Goal: Task Accomplishment & Management: Complete application form

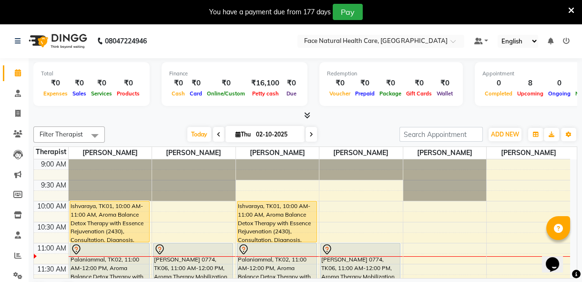
click at [244, 269] on div "Palaniammal, TK02, 11:00 AM-12:00 PM, Aroma Balance Detox Therapy with Essence …" at bounding box center [276, 263] width 79 height 41
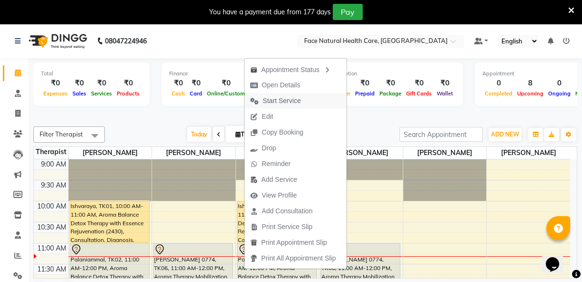
click at [291, 103] on span "Start Service" at bounding box center [282, 101] width 38 height 10
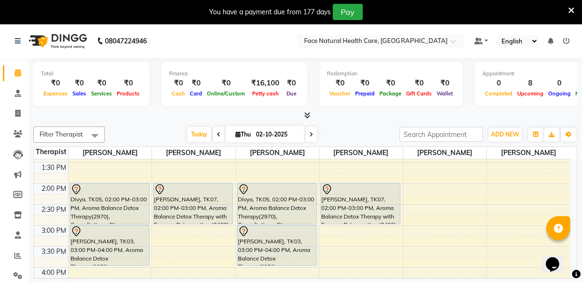
scroll to position [189, 0]
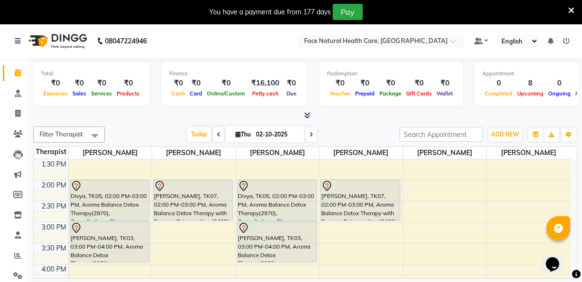
click at [337, 204] on div "[PERSON_NAME], TK07, 02:00 PM-03:00 PM, Aroma Balance Detox Therapy with Essenc…" at bounding box center [360, 200] width 79 height 41
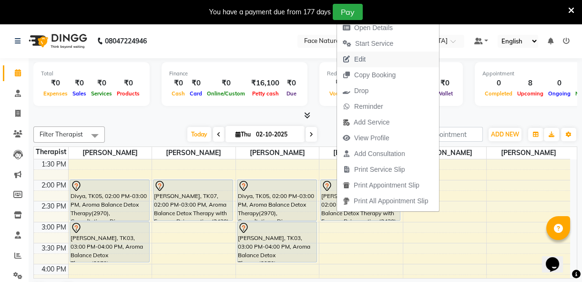
click at [370, 61] on span "Edit" at bounding box center [354, 59] width 34 height 16
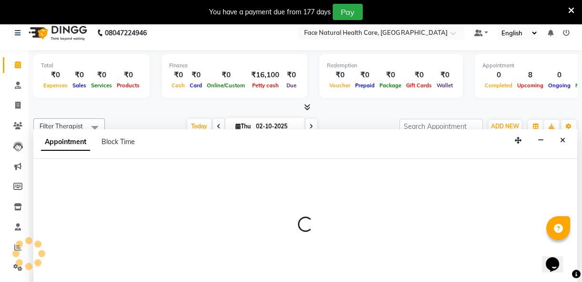
select select "tentative"
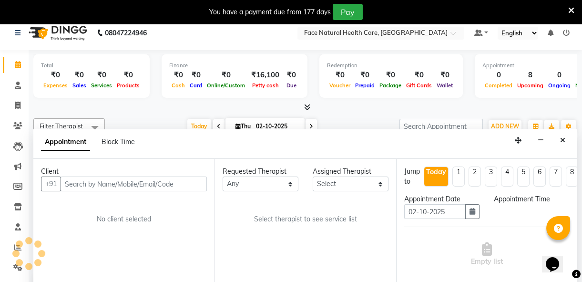
scroll to position [24, 0]
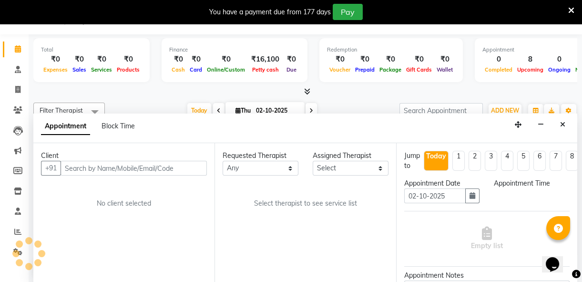
select select "840"
select select "38864"
select select "2632"
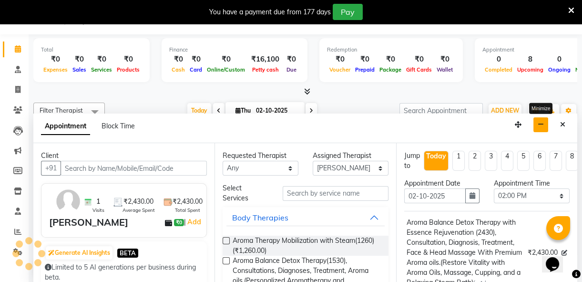
scroll to position [84, 0]
click at [468, 199] on button "button" at bounding box center [472, 195] width 14 height 15
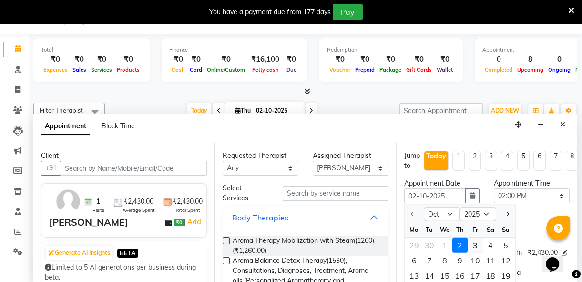
click at [478, 244] on div "3" at bounding box center [475, 244] width 15 height 15
type input "03-10-2025"
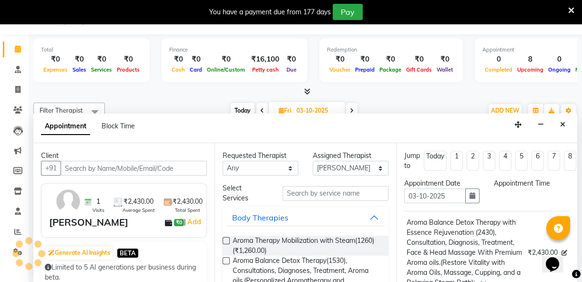
select select "840"
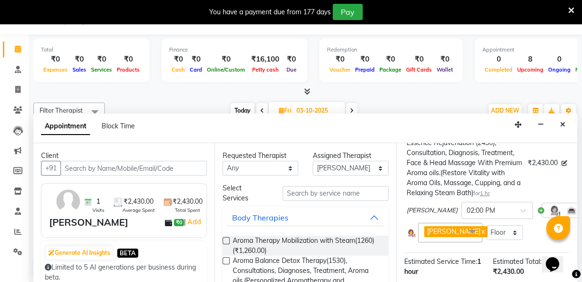
scroll to position [201, 0]
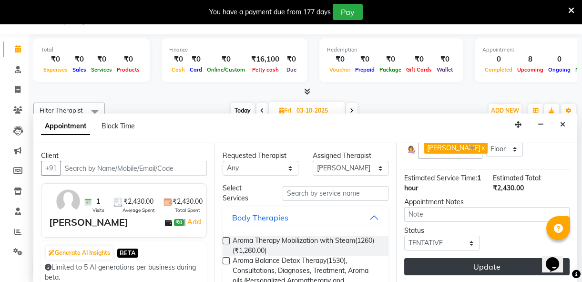
click at [507, 264] on button "Update" at bounding box center [486, 266] width 165 height 17
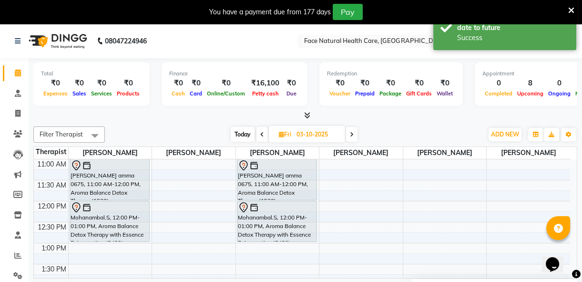
scroll to position [0, 0]
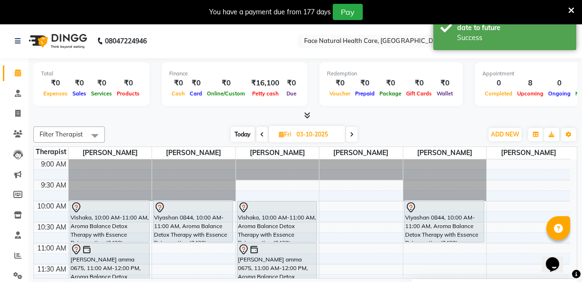
click at [577, 245] on div "Total ₹0 Expenses ₹0 Sales ₹0 Services ₹0 Products Finance ₹0 Cash ₹0 Card ₹0 O…" at bounding box center [305, 182] width 553 height 248
click at [579, 243] on div "Total ₹0 Expenses ₹0 Sales ₹0 Services ₹0 Products Finance ₹0 Cash ₹0 Card ₹0 O…" at bounding box center [305, 182] width 553 height 248
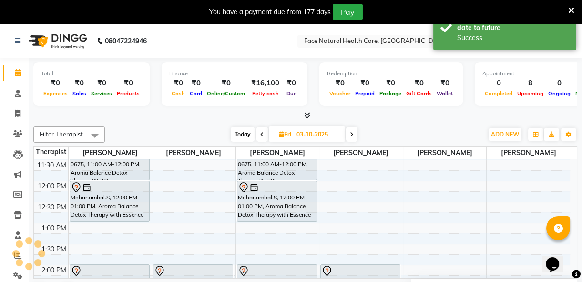
click at [581, 243] on div "Total ₹0 Expenses ₹0 Sales ₹0 Services ₹0 Products Finance ₹0 Cash ₹0 Card ₹0 O…" at bounding box center [305, 182] width 553 height 248
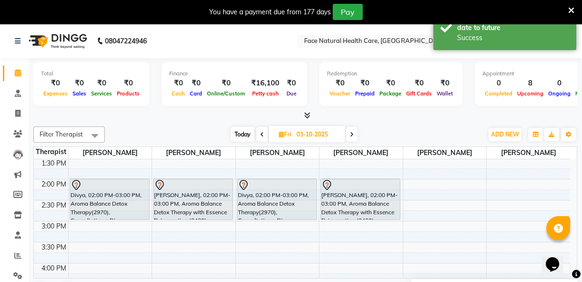
scroll to position [208, 0]
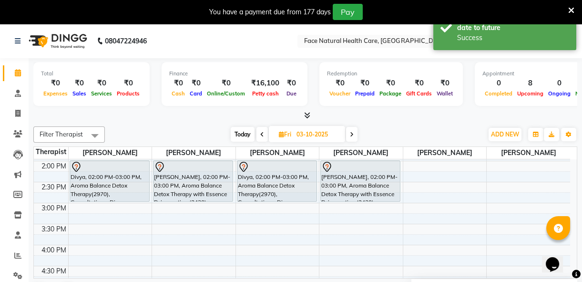
click at [384, 181] on div "[PERSON_NAME], 02:00 PM-03:00 PM, Aroma Balance Detox Therapy with Essence Reju…" at bounding box center [360, 181] width 79 height 41
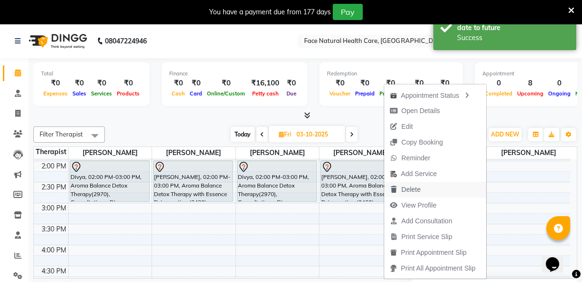
click at [437, 190] on button "Delete" at bounding box center [435, 190] width 102 height 16
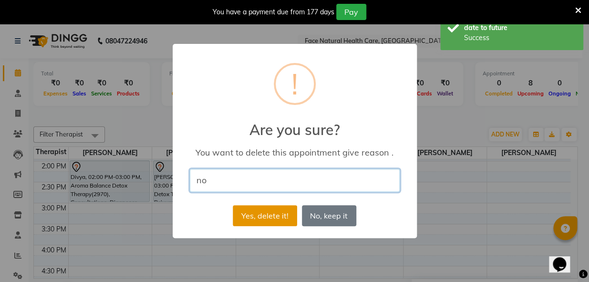
type input "no"
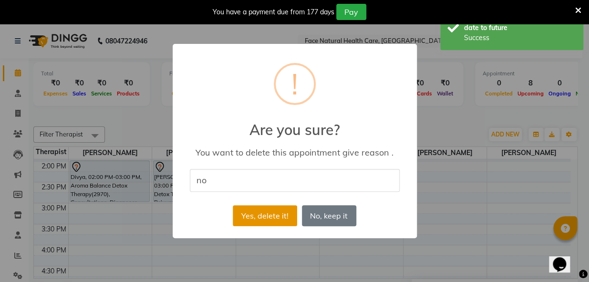
click at [274, 210] on button "Yes, delete it!" at bounding box center [265, 215] width 64 height 21
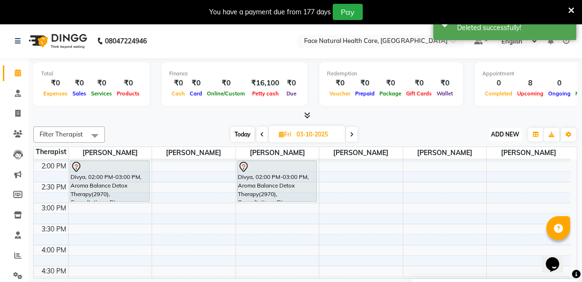
click at [499, 133] on span "ADD NEW" at bounding box center [505, 134] width 28 height 7
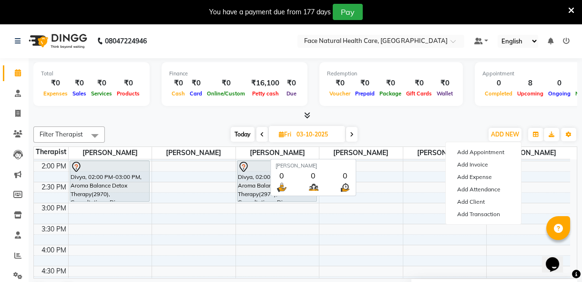
click at [380, 157] on span "[PERSON_NAME]" at bounding box center [360, 153] width 83 height 12
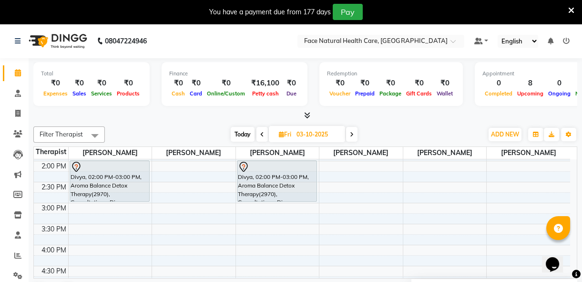
click at [571, 10] on icon at bounding box center [571, 10] width 6 height 9
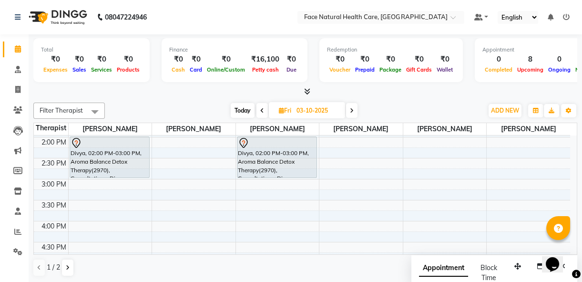
click at [243, 108] on span "Today" at bounding box center [243, 110] width 24 height 15
type input "02-10-2025"
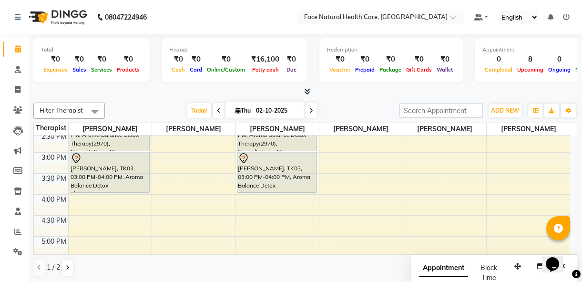
scroll to position [236, 0]
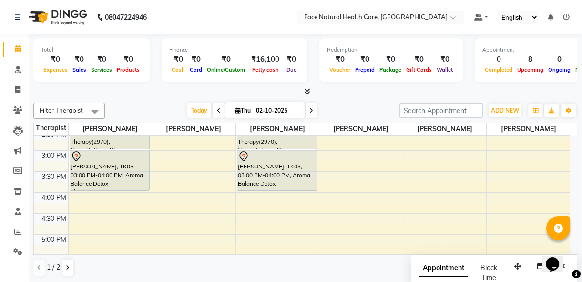
click at [263, 182] on div "[PERSON_NAME], TK03, 03:00 PM-04:00 PM, Aroma Balance Detox Therapy(2970), Cons…" at bounding box center [276, 170] width 79 height 40
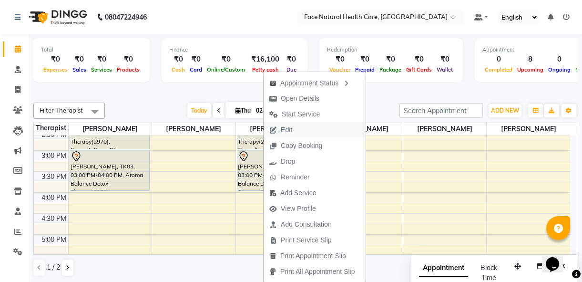
click at [289, 129] on span "Edit" at bounding box center [286, 130] width 11 height 10
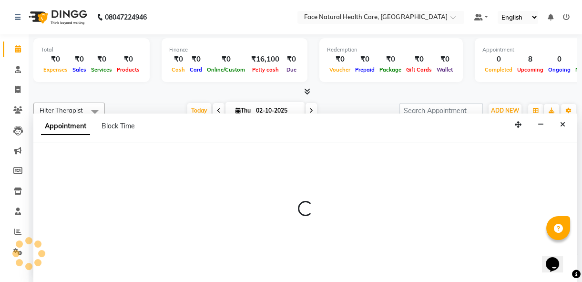
scroll to position [0, 0]
select select "tentative"
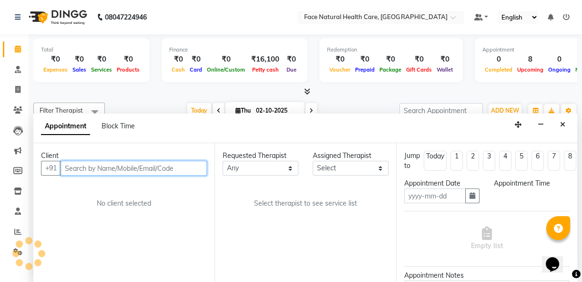
type input "02-10-2025"
select select "900"
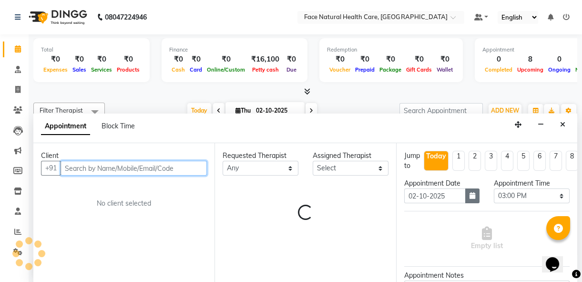
select select "47694"
select select "2632"
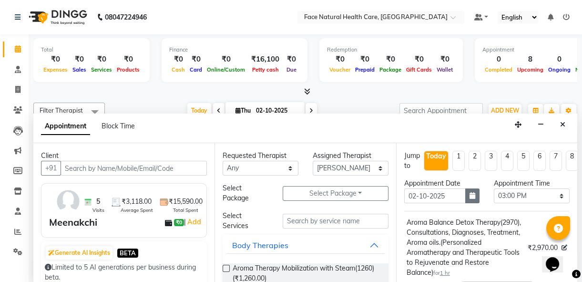
click at [471, 194] on icon "button" at bounding box center [473, 195] width 6 height 7
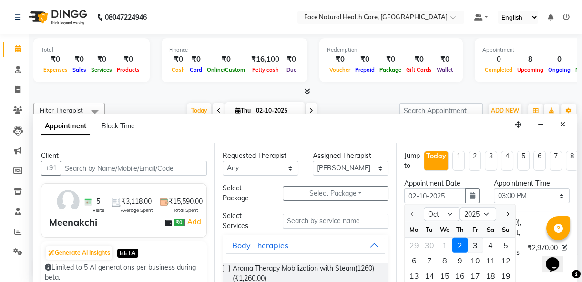
click at [470, 243] on div "3" at bounding box center [475, 244] width 15 height 15
type input "03-10-2025"
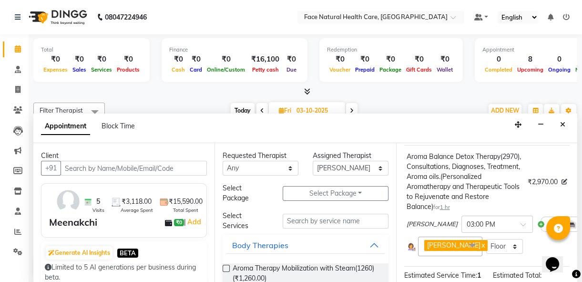
scroll to position [0, 0]
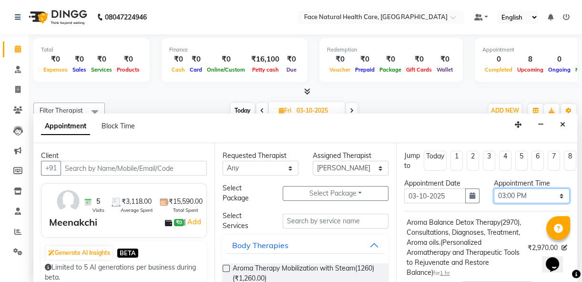
click at [559, 192] on select "Select 10:00 AM 10:15 AM 10:30 AM 10:45 AM 11:00 AM 11:15 AM 11:30 AM 11:45 AM …" at bounding box center [532, 195] width 76 height 15
click at [494, 188] on select "Select 10:00 AM 10:15 AM 10:30 AM 10:45 AM 11:00 AM 11:15 AM 11:30 AM 11:45 AM …" at bounding box center [532, 195] width 76 height 15
click at [552, 193] on select "Select 10:00 AM 10:15 AM 10:30 AM 10:45 AM 11:00 AM 11:15 AM 11:30 AM 11:45 AM …" at bounding box center [532, 195] width 76 height 15
select select "600"
click at [494, 188] on select "Select 10:00 AM 10:15 AM 10:30 AM 10:45 AM 11:00 AM 11:15 AM 11:30 AM 11:45 AM …" at bounding box center [532, 195] width 76 height 15
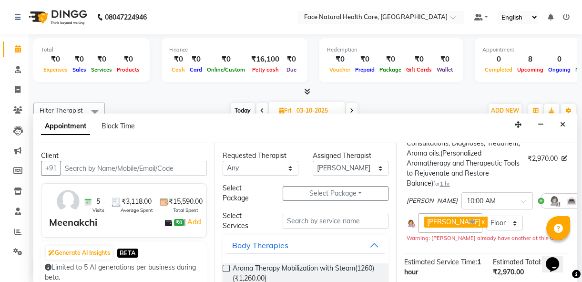
scroll to position [181, 0]
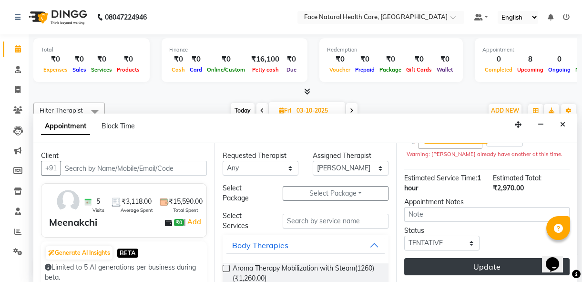
click at [498, 258] on button "Update" at bounding box center [486, 266] width 165 height 17
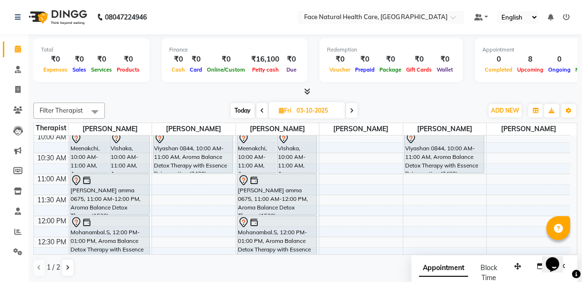
scroll to position [0, 0]
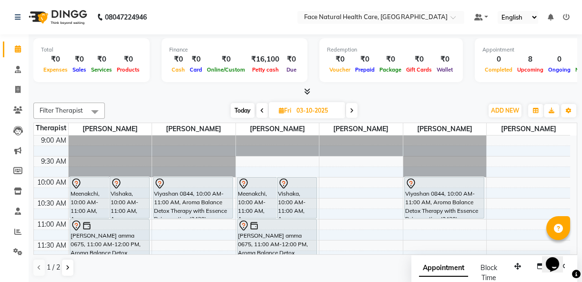
click at [238, 109] on span "Today" at bounding box center [243, 110] width 24 height 15
type input "02-10-2025"
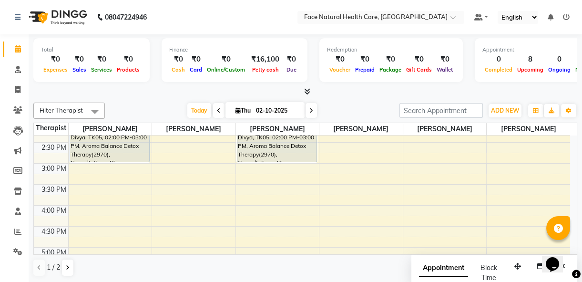
scroll to position [240, 0]
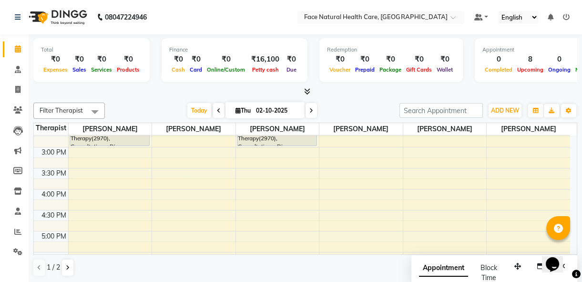
click at [82, 147] on div "9:00 AM 9:30 AM 10:00 AM 10:30 AM 11:00 AM 11:30 AM 12:00 PM 12:30 PM 1:00 PM 1…" at bounding box center [302, 105] width 536 height 419
select select "47694"
select select "tentative"
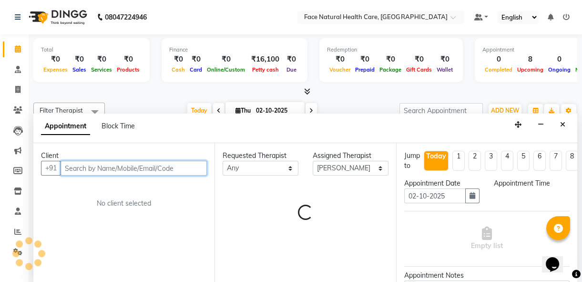
select select "900"
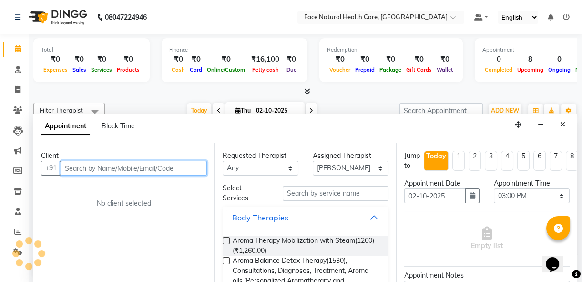
scroll to position [0, 0]
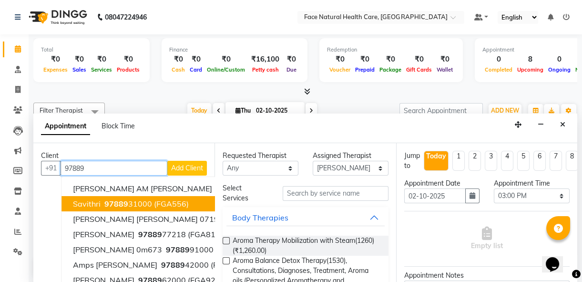
click at [96, 204] on span "Savithri" at bounding box center [87, 204] width 28 height 10
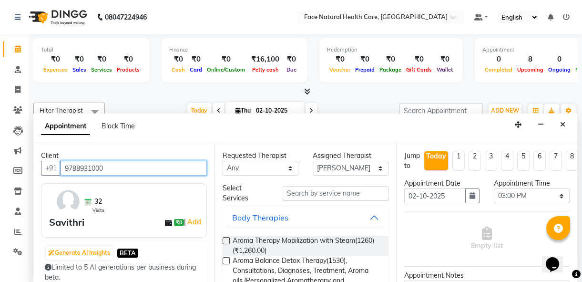
type input "9788931000"
click at [223, 249] on div at bounding box center [226, 246] width 6 height 18
click at [230, 238] on div "Aroma Therapy Mobilization with Steam(1260) (₹1,260.00)" at bounding box center [305, 245] width 165 height 20
click at [224, 238] on label at bounding box center [226, 240] width 7 height 7
click at [224, 238] on input "checkbox" at bounding box center [226, 241] width 6 height 6
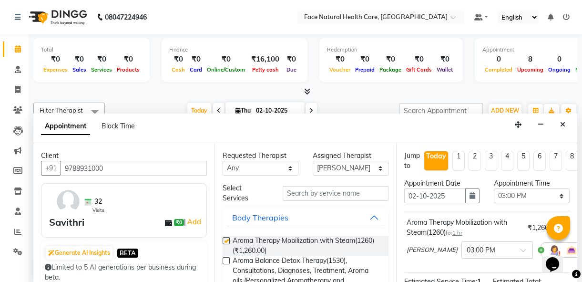
checkbox input "false"
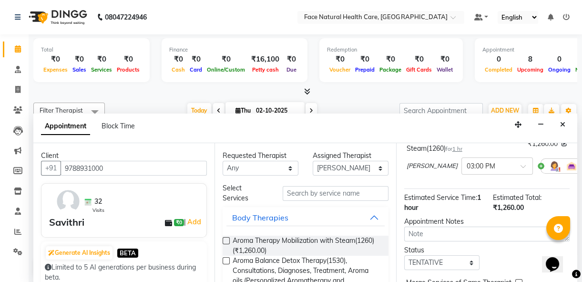
scroll to position [82, 0]
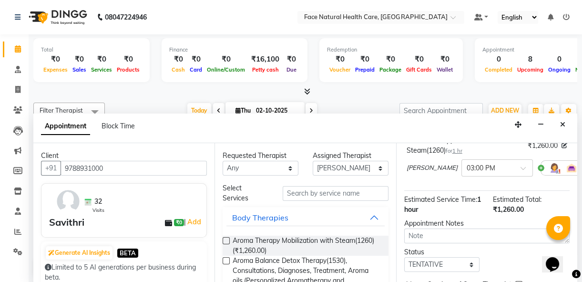
click at [549, 167] on img at bounding box center [554, 167] width 11 height 11
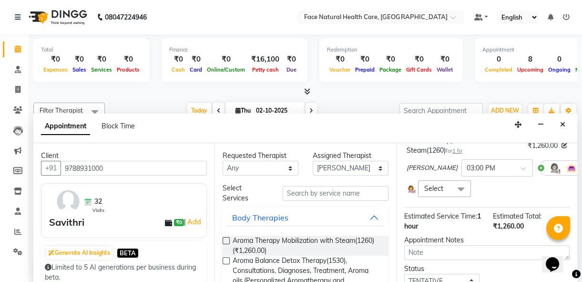
click at [462, 186] on span at bounding box center [460, 189] width 19 height 18
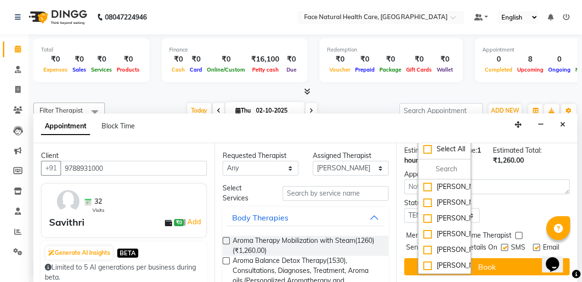
scroll to position [37, 0]
click at [452, 245] on div "[PERSON_NAME]" at bounding box center [444, 250] width 42 height 10
checkbox input "true"
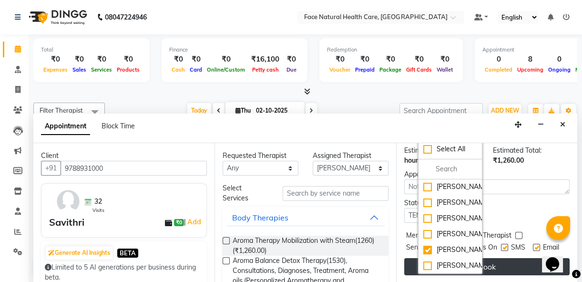
click at [512, 258] on button "Book" at bounding box center [486, 266] width 165 height 17
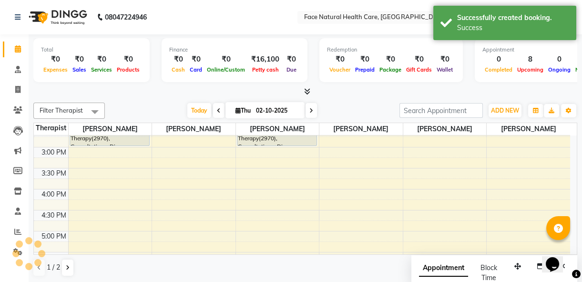
scroll to position [0, 0]
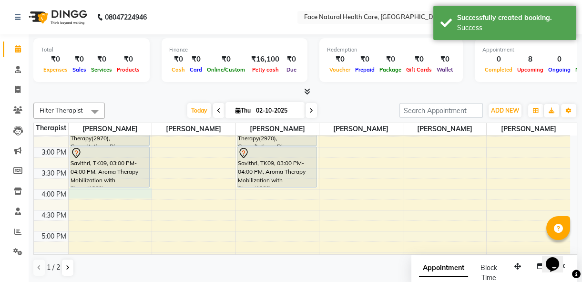
click at [79, 195] on div "9:00 AM 9:30 AM 10:00 AM 10:30 AM 11:00 AM 11:30 AM 12:00 PM 12:30 PM 1:00 PM 1…" at bounding box center [302, 105] width 536 height 419
select select "47694"
select select "960"
select select "tentative"
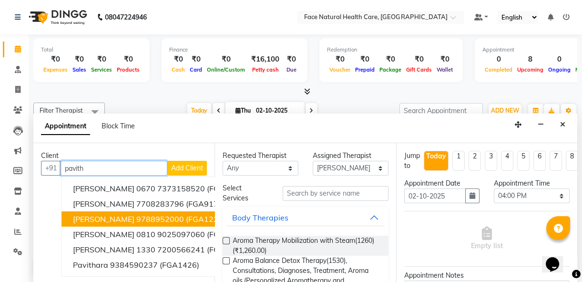
click at [89, 212] on button "[PERSON_NAME] 9788952000 (FGA1224)" at bounding box center [160, 218] width 198 height 15
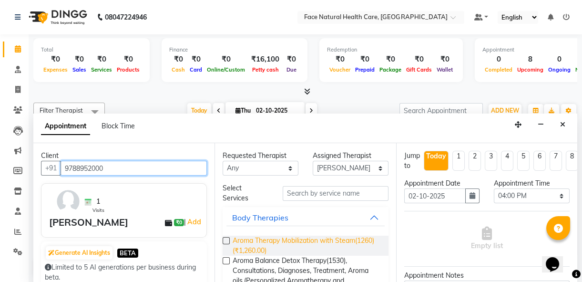
type input "9788952000"
click at [276, 245] on span "Aroma Therapy Mobilization with Steam(1260) (₹1,260.00)" at bounding box center [307, 245] width 148 height 20
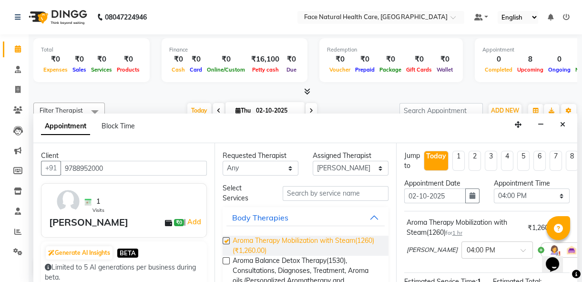
checkbox input "false"
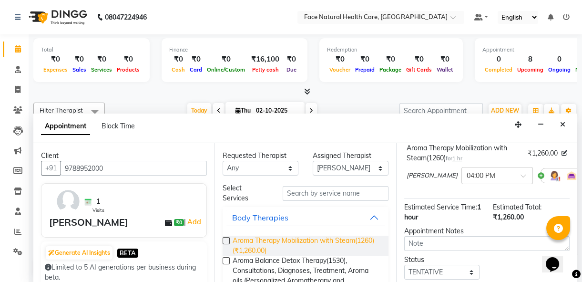
scroll to position [75, 0]
click at [549, 179] on img at bounding box center [554, 174] width 11 height 11
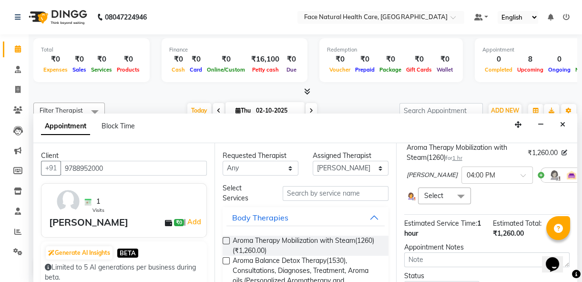
click at [464, 198] on span at bounding box center [460, 196] width 19 height 18
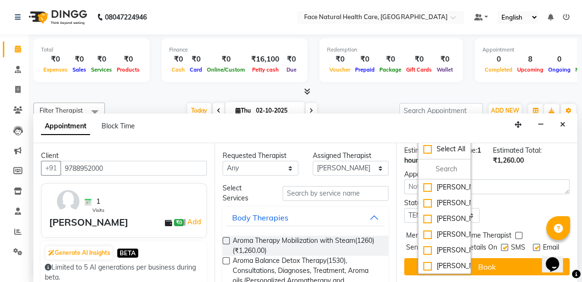
scroll to position [37, 0]
click at [448, 245] on div "[PERSON_NAME]" at bounding box center [444, 250] width 42 height 10
checkbox input "true"
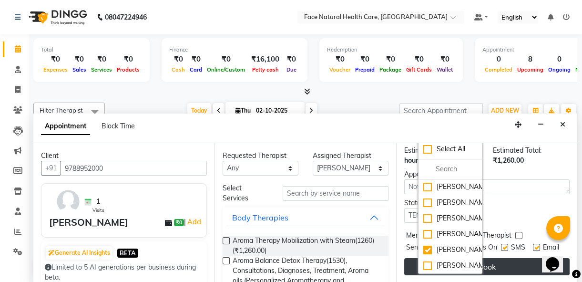
click at [510, 260] on button "Book" at bounding box center [486, 266] width 165 height 17
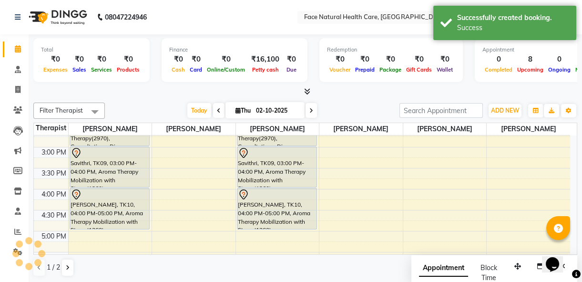
scroll to position [0, 0]
click at [331, 149] on div "9:00 AM 9:30 AM 10:00 AM 10:30 AM 11:00 AM 11:30 AM 12:00 PM 12:30 PM 1:00 PM 1…" at bounding box center [302, 105] width 536 height 419
select select "38864"
select select "tentative"
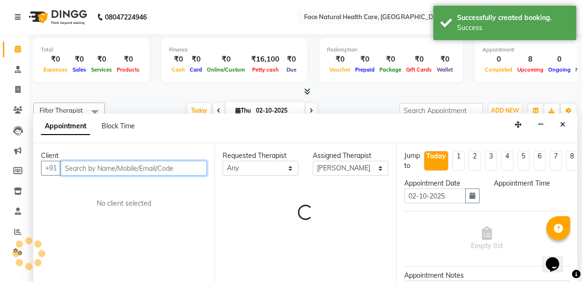
select select "900"
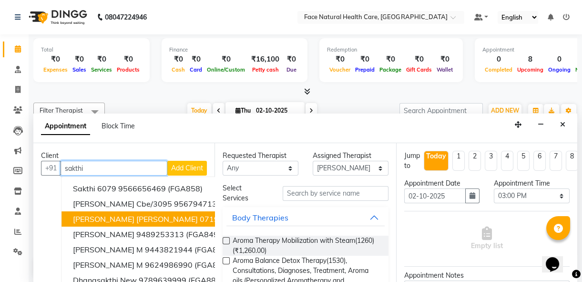
click at [221, 219] on ngb-highlight "9788913000" at bounding box center [245, 219] width 48 height 10
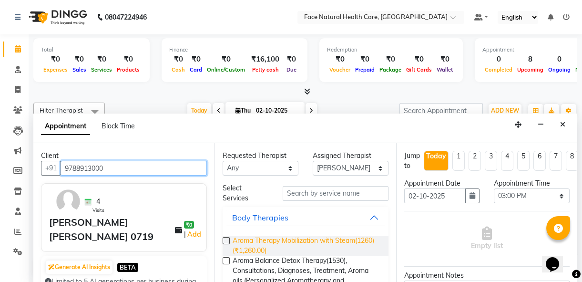
type input "9788913000"
click at [310, 251] on span "Aroma Therapy Mobilization with Steam(1260) (₹1,260.00)" at bounding box center [307, 245] width 148 height 20
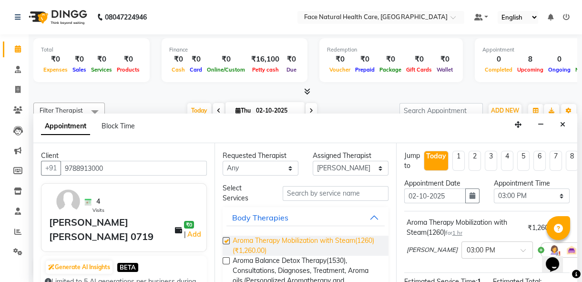
checkbox input "false"
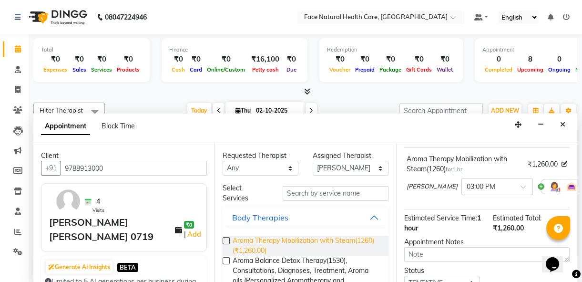
scroll to position [64, 0]
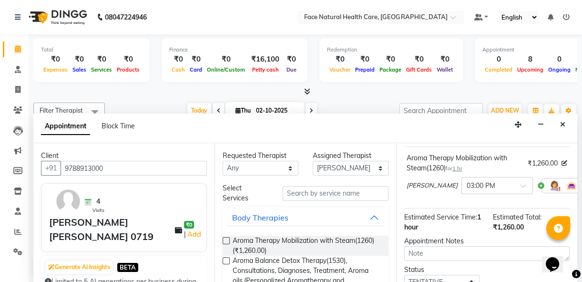
click at [566, 184] on img at bounding box center [571, 185] width 11 height 11
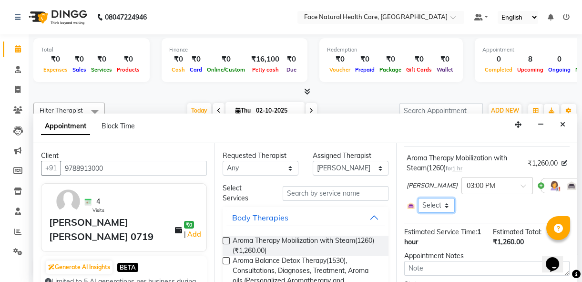
click at [443, 206] on select "Select Room Floor" at bounding box center [436, 205] width 37 height 15
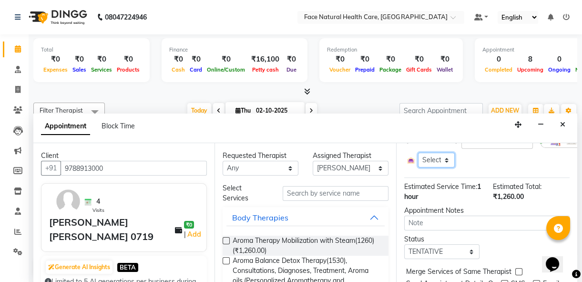
scroll to position [95, 0]
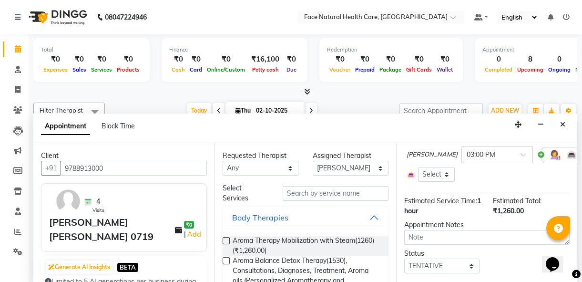
click at [549, 151] on img at bounding box center [554, 154] width 11 height 11
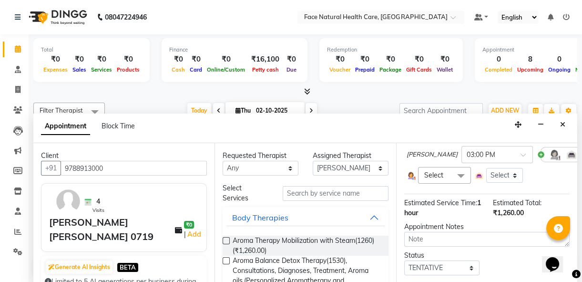
click at [448, 177] on span "Select" at bounding box center [444, 175] width 53 height 17
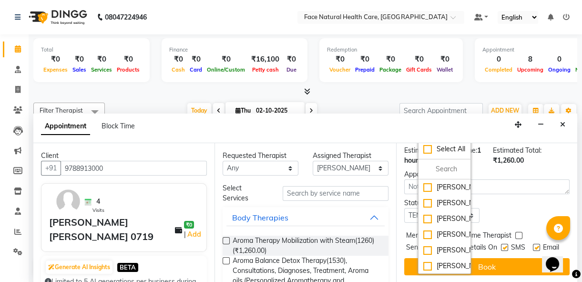
scroll to position [37, 0]
click at [433, 197] on div "[PERSON_NAME]" at bounding box center [444, 202] width 42 height 10
checkbox input "true"
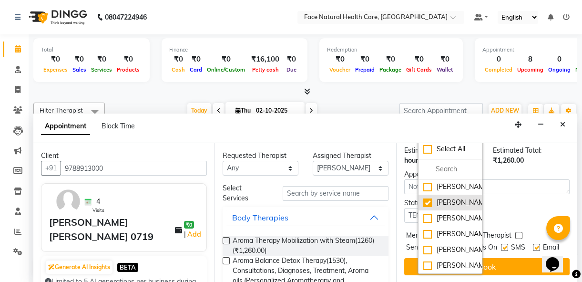
scroll to position [186, 0]
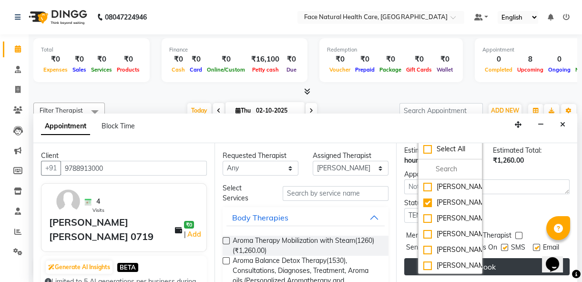
click at [495, 258] on button "Book" at bounding box center [486, 266] width 165 height 17
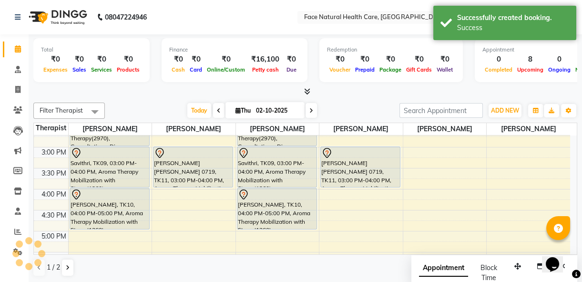
scroll to position [0, 0]
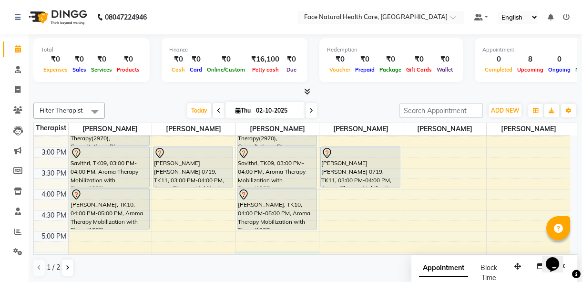
click at [310, 251] on div "9:00 AM 9:30 AM 10:00 AM 10:30 AM 11:00 AM 11:30 AM 12:00 PM 12:30 PM 1:00 PM 1…" at bounding box center [302, 105] width 536 height 419
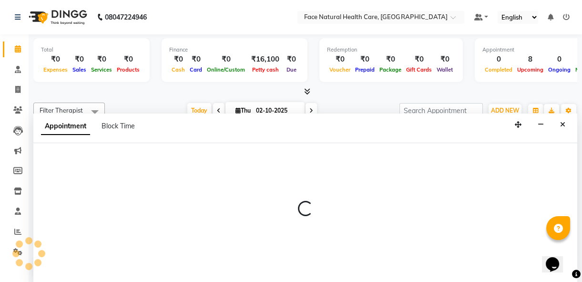
select select "40492"
select select "tentative"
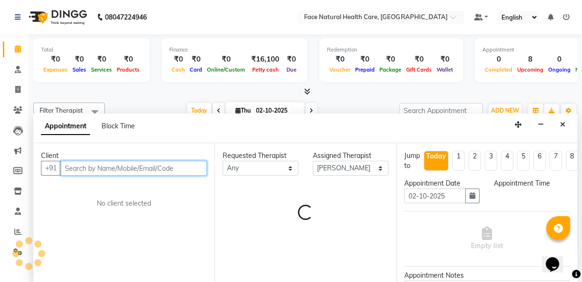
select select "1050"
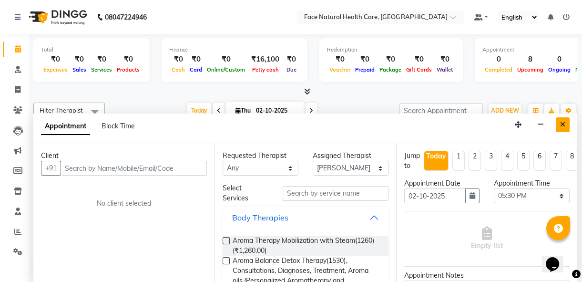
click at [559, 119] on button "Close" at bounding box center [563, 124] width 14 height 15
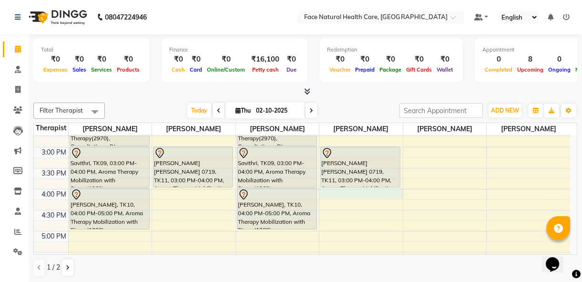
click at [327, 192] on div "9:00 AM 9:30 AM 10:00 AM 10:30 AM 11:00 AM 11:30 AM 12:00 PM 12:30 PM 1:00 PM 1…" at bounding box center [302, 105] width 536 height 419
select select "38864"
select select "tentative"
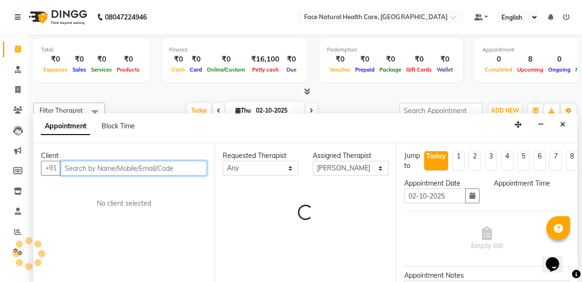
select select "960"
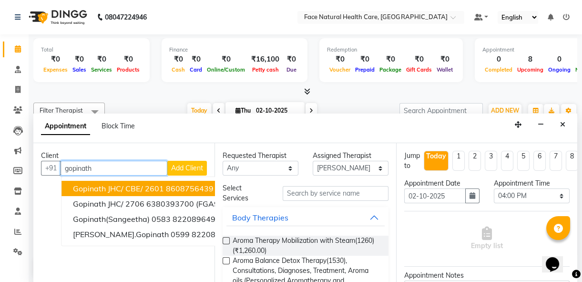
type input "gopinath"
click at [187, 166] on span "Add Client" at bounding box center [187, 167] width 32 height 9
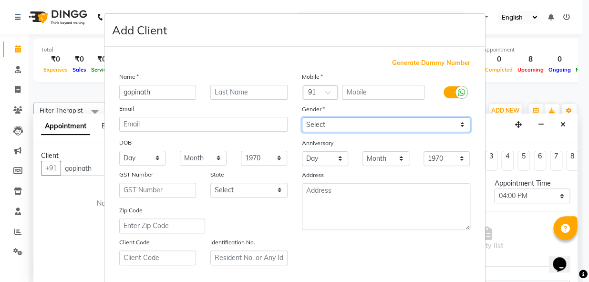
click at [320, 121] on select "Select [DEMOGRAPHIC_DATA] [DEMOGRAPHIC_DATA] Other Prefer Not To Say" at bounding box center [386, 124] width 168 height 15
select select "[DEMOGRAPHIC_DATA]"
click at [302, 117] on select "Select [DEMOGRAPHIC_DATA] [DEMOGRAPHIC_DATA] Other Prefer Not To Say" at bounding box center [386, 124] width 168 height 15
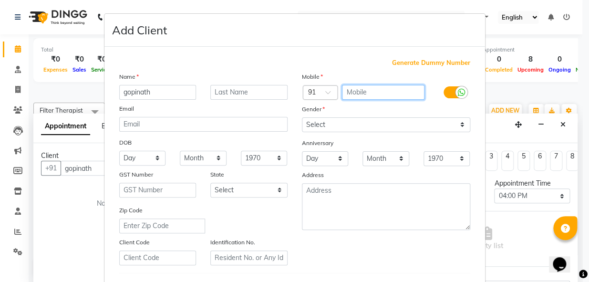
click at [355, 87] on input "text" at bounding box center [383, 92] width 82 height 15
click at [19, 110] on ngb-modal-window "Add Client Generate Dummy Number Name gopinath Email DOB Day 01 02 03 04 05 06 …" at bounding box center [294, 141] width 589 height 282
click at [73, 253] on ngb-modal-window "Add Client Generate Dummy Number Name gopinath Email DOB Day 01 02 03 04 05 06 …" at bounding box center [294, 141] width 589 height 282
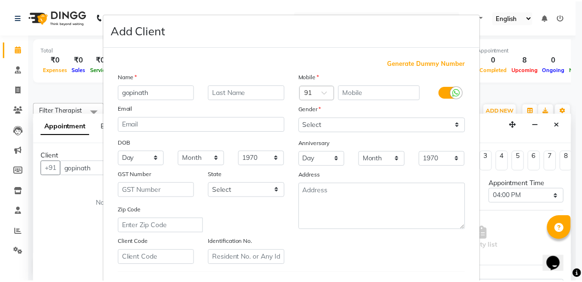
scroll to position [161, 0]
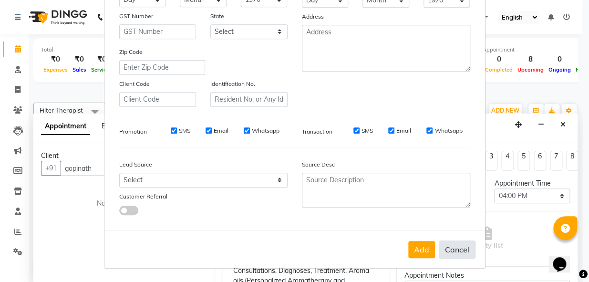
click at [455, 250] on button "Cancel" at bounding box center [457, 249] width 37 height 18
select select
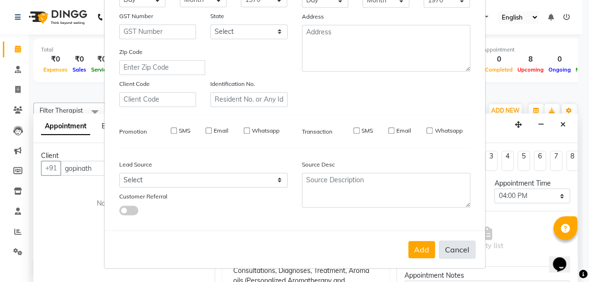
select select
checkbox input "false"
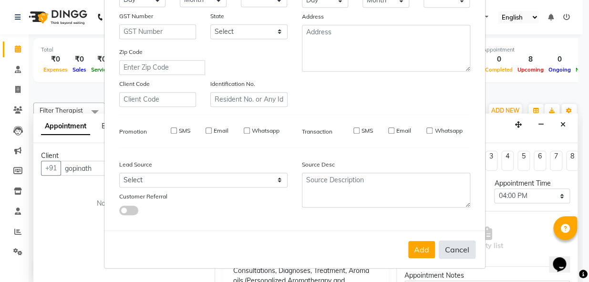
checkbox input "false"
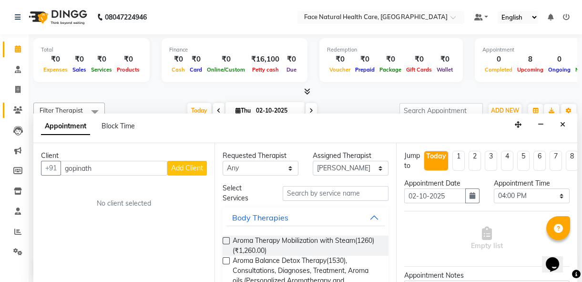
click at [20, 102] on link "Clients" at bounding box center [14, 110] width 23 height 16
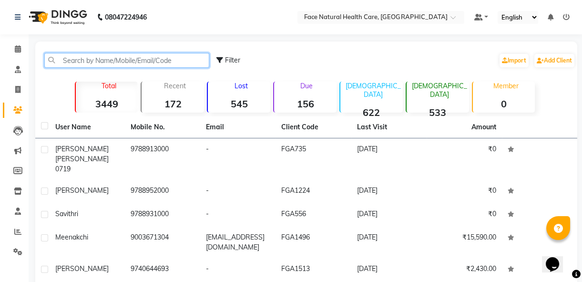
click at [72, 59] on input "text" at bounding box center [126, 60] width 165 height 15
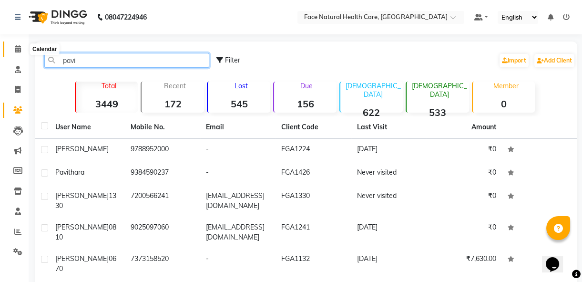
type input "pavi"
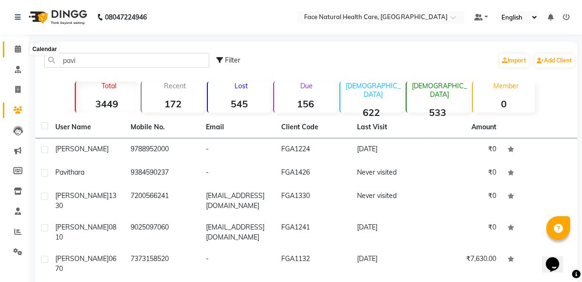
click at [16, 47] on icon at bounding box center [18, 48] width 6 height 7
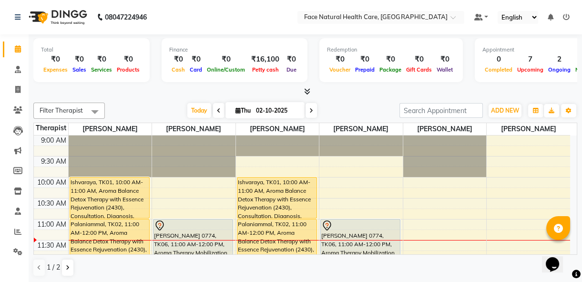
scroll to position [103, 0]
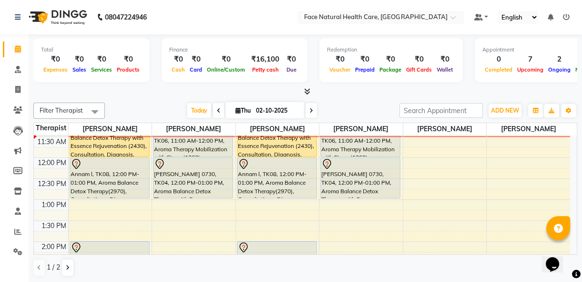
click at [357, 150] on div "[PERSON_NAME] 0774, TK06, 11:00 AM-12:00 PM, Aroma Therapy Mobilization with St…" at bounding box center [360, 136] width 79 height 41
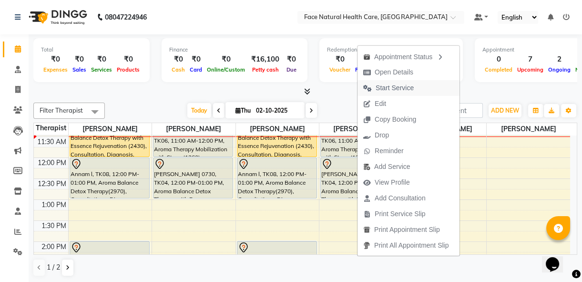
click at [404, 83] on span "Start Service" at bounding box center [395, 88] width 38 height 10
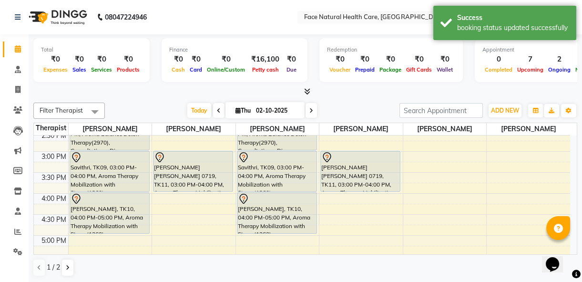
scroll to position [234, 0]
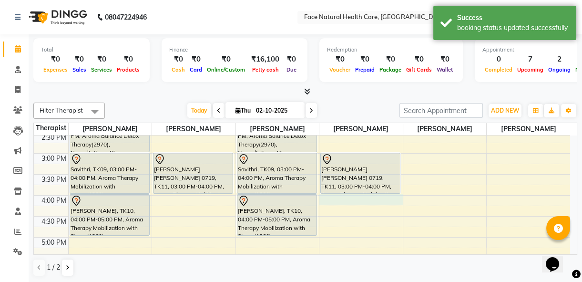
click at [357, 200] on div "9:00 AM 9:30 AM 10:00 AM 10:30 AM 11:00 AM 11:30 AM 12:00 PM 12:30 PM 1:00 PM 1…" at bounding box center [302, 111] width 536 height 419
select select "38864"
select select "tentative"
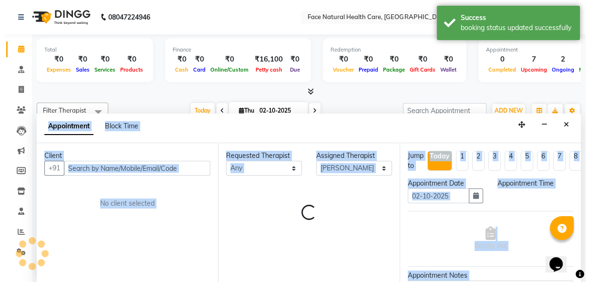
scroll to position [0, 0]
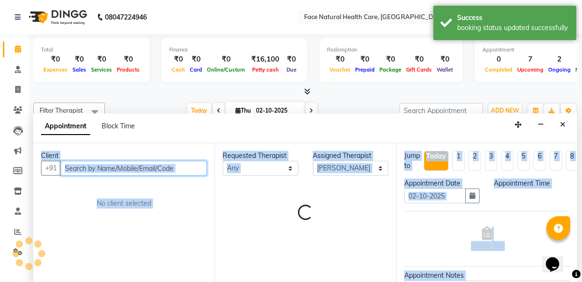
select select "960"
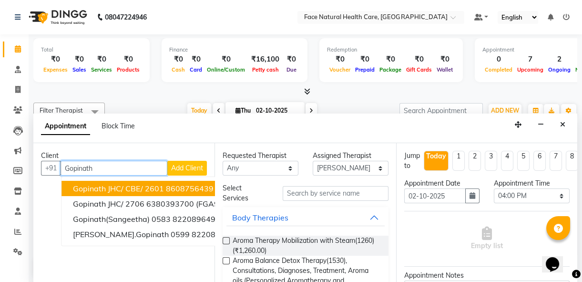
type input "Gopinath"
click at [186, 163] on span "Add Client" at bounding box center [187, 167] width 32 height 9
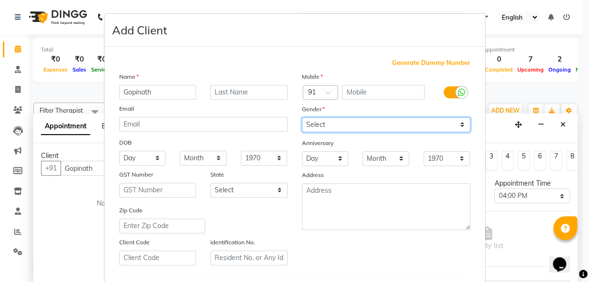
click at [388, 122] on select "Select [DEMOGRAPHIC_DATA] [DEMOGRAPHIC_DATA] Other Prefer Not To Say" at bounding box center [386, 124] width 168 height 15
select select "[DEMOGRAPHIC_DATA]"
click at [302, 117] on select "Select [DEMOGRAPHIC_DATA] [DEMOGRAPHIC_DATA] Other Prefer Not To Say" at bounding box center [386, 124] width 168 height 15
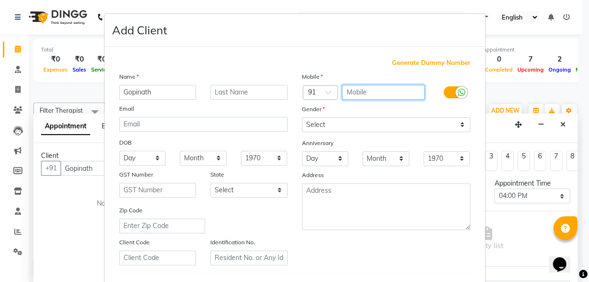
click at [351, 87] on input "text" at bounding box center [383, 92] width 82 height 15
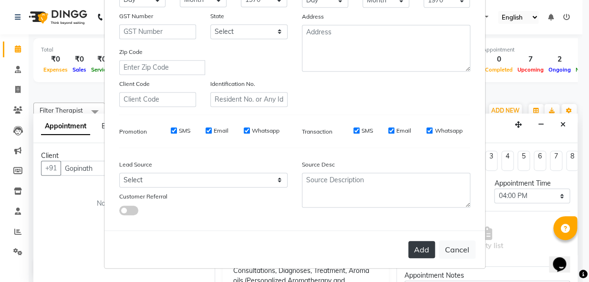
type input "9788952000"
click at [422, 250] on button "Add" at bounding box center [421, 249] width 27 height 17
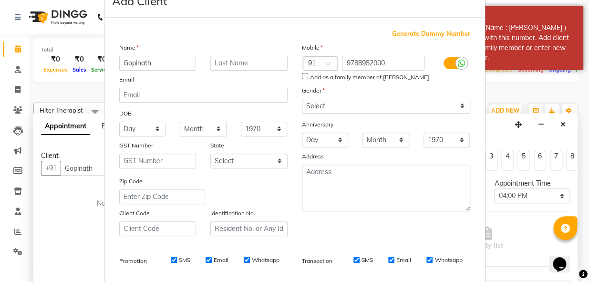
click at [302, 77] on input "Add as a family member of [PERSON_NAME]" at bounding box center [305, 76] width 6 height 6
checkbox input "true"
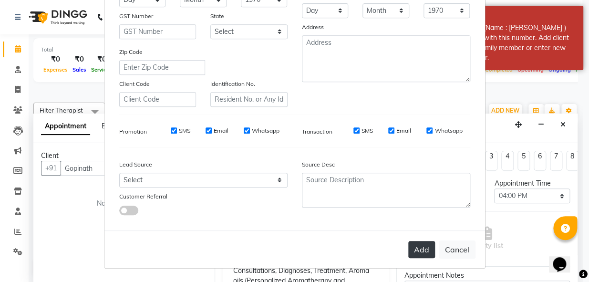
click at [416, 252] on button "Add" at bounding box center [421, 249] width 27 height 17
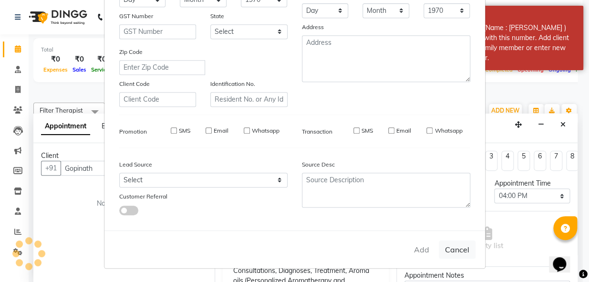
type input "9788952000"
select select
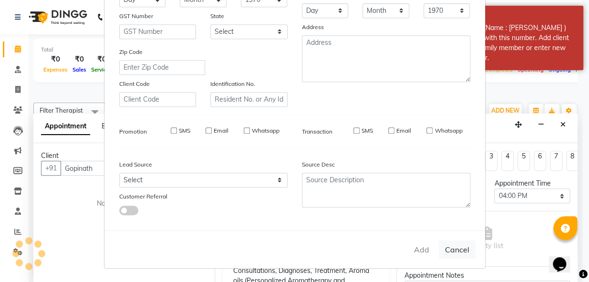
select select
checkbox input "false"
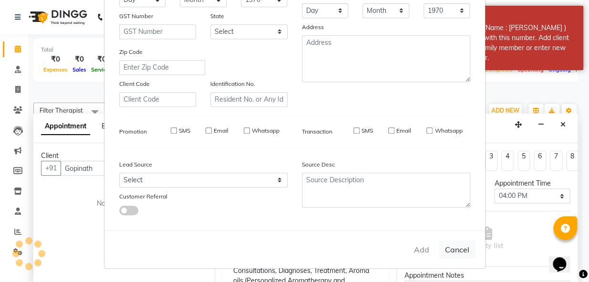
checkbox input "false"
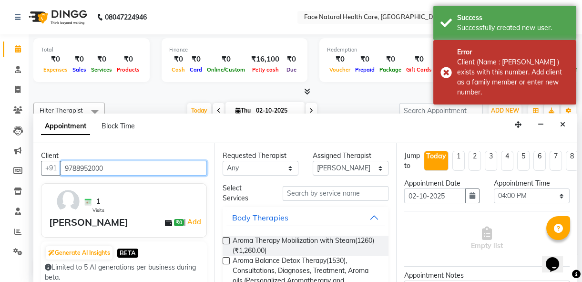
click at [178, 163] on input "9788952000" at bounding box center [134, 168] width 146 height 15
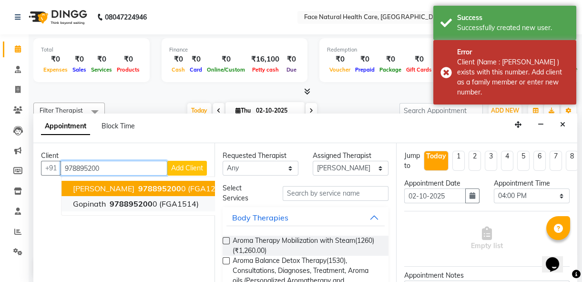
click at [167, 204] on span "(FGA1514)" at bounding box center [179, 204] width 40 height 10
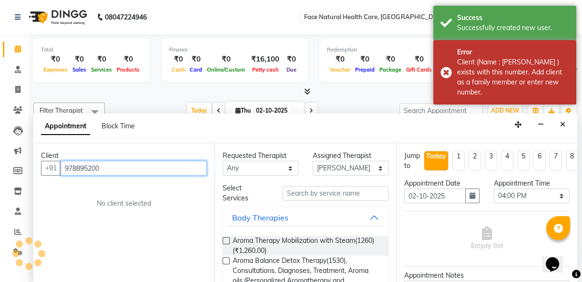
type input "9788952000"
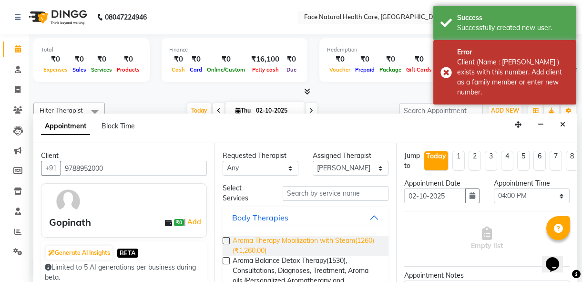
click at [316, 238] on span "Aroma Therapy Mobilization with Steam(1260) (₹1,260.00)" at bounding box center [307, 245] width 148 height 20
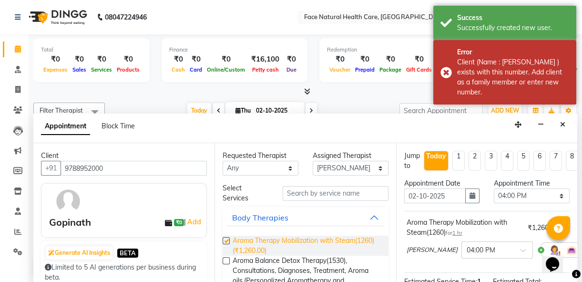
checkbox input "false"
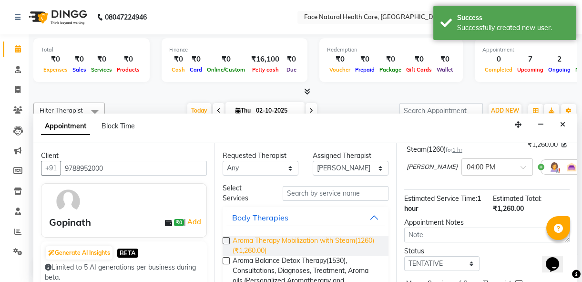
scroll to position [80, 0]
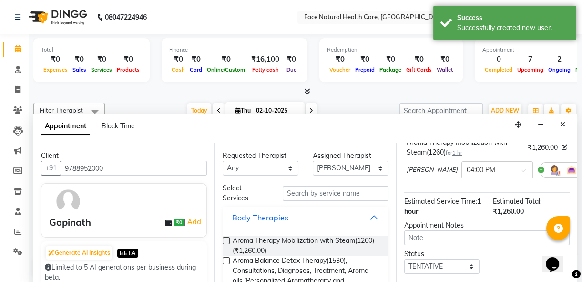
click at [549, 170] on img at bounding box center [554, 169] width 11 height 11
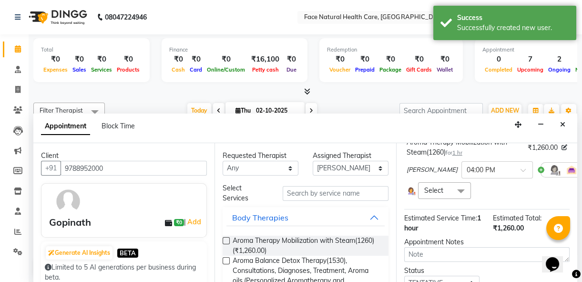
click at [456, 193] on span at bounding box center [460, 191] width 19 height 18
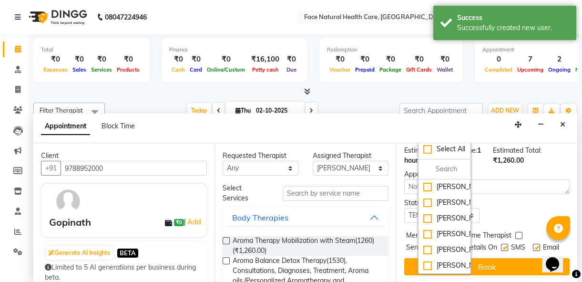
scroll to position [0, 0]
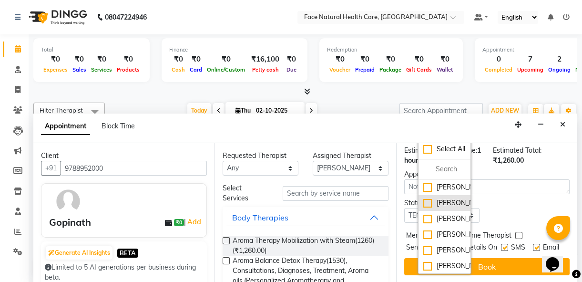
click at [436, 204] on div "[PERSON_NAME]" at bounding box center [444, 203] width 42 height 10
checkbox input "true"
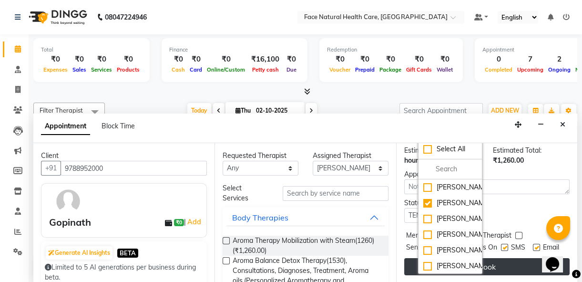
click at [509, 258] on button "Book" at bounding box center [486, 266] width 165 height 17
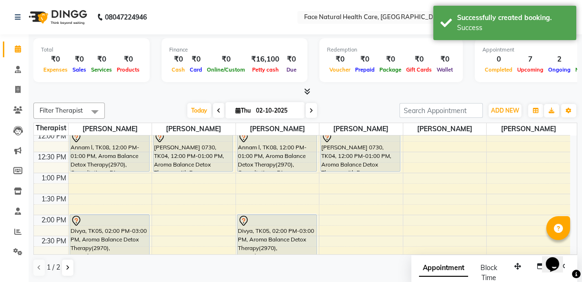
scroll to position [27, 0]
